Goal: Task Accomplishment & Management: Use online tool/utility

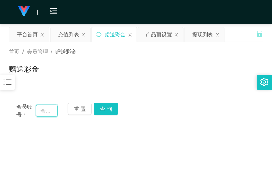
click at [44, 108] on input "text" at bounding box center [47, 111] width 22 height 12
paste input "hahacool1314"
type input "hahacool1314"
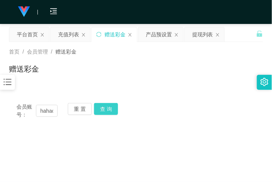
click at [107, 110] on button "查 询" at bounding box center [106, 109] width 24 height 12
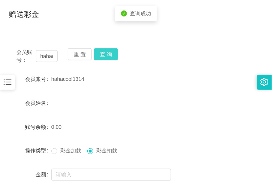
scroll to position [55, 0]
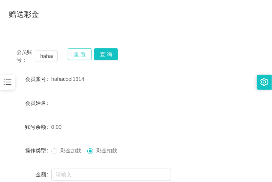
click at [86, 53] on button "重 置" at bounding box center [80, 54] width 24 height 12
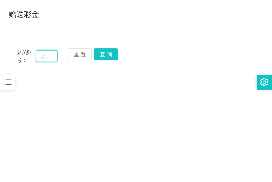
click at [57, 55] on input "text" at bounding box center [47, 56] width 22 height 12
paste input "95959595"
type input "95959595"
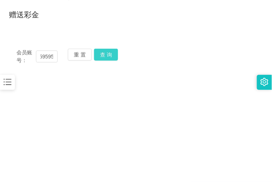
click at [106, 51] on button "查 询" at bounding box center [106, 55] width 24 height 12
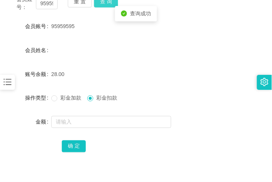
scroll to position [109, 0]
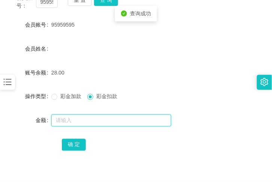
click at [90, 121] on input "text" at bounding box center [111, 121] width 120 height 12
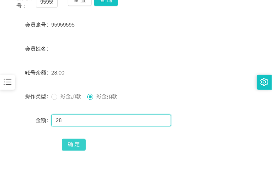
type input "28"
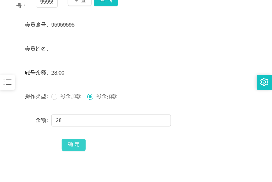
click at [63, 145] on button "确 定" at bounding box center [74, 145] width 24 height 12
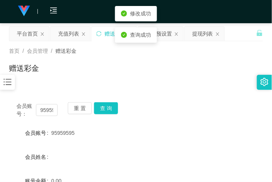
scroll to position [0, 0]
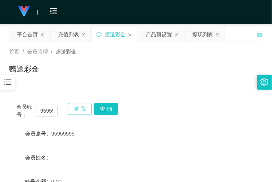
click at [73, 110] on button "重 置" at bounding box center [80, 109] width 24 height 12
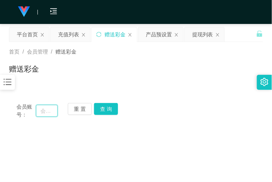
click at [56, 116] on input "text" at bounding box center [47, 111] width 22 height 12
paste input "hahacool1314"
type input "hahacool1314"
click at [102, 110] on button "查 询" at bounding box center [106, 109] width 24 height 12
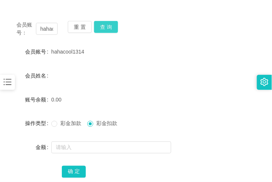
scroll to position [55, 0]
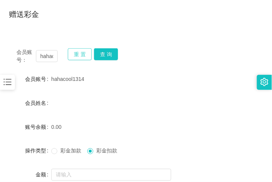
click at [88, 54] on button "重 置" at bounding box center [80, 54] width 24 height 12
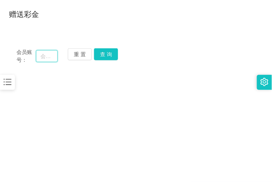
click at [44, 57] on input "text" at bounding box center [47, 56] width 22 height 12
paste input "FcaAlex"
type input "FcaAlex"
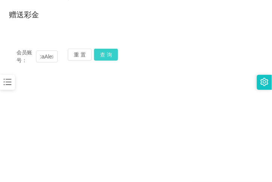
click at [99, 57] on button "查 询" at bounding box center [106, 55] width 24 height 12
